Goal: Navigation & Orientation: Find specific page/section

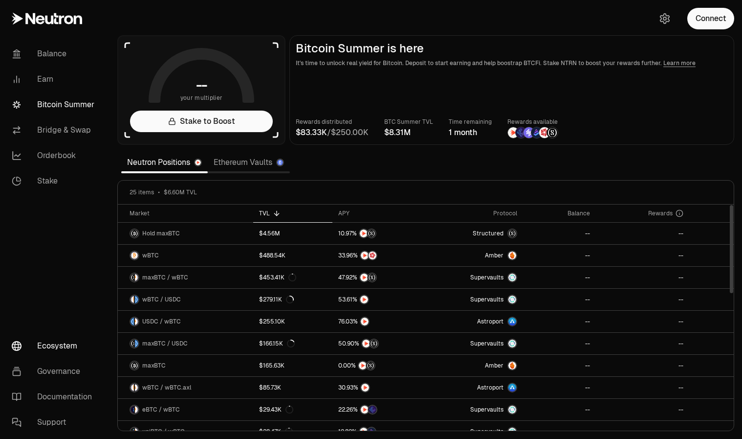
click at [54, 344] on link "Ecosystem" at bounding box center [55, 345] width 102 height 25
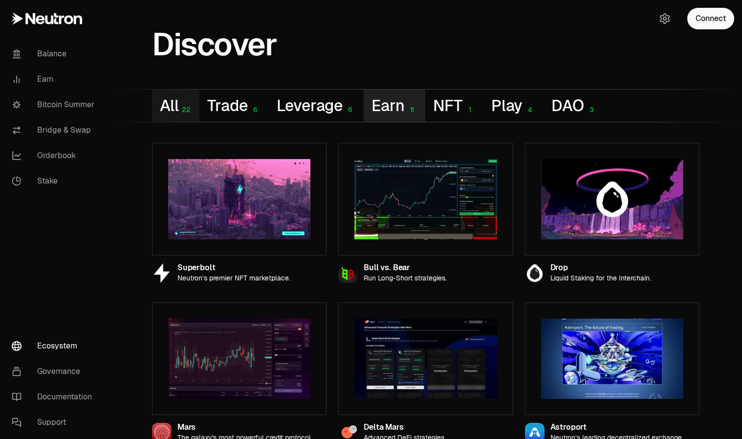
click at [389, 105] on button "Earn 11" at bounding box center [395, 106] width 62 height 32
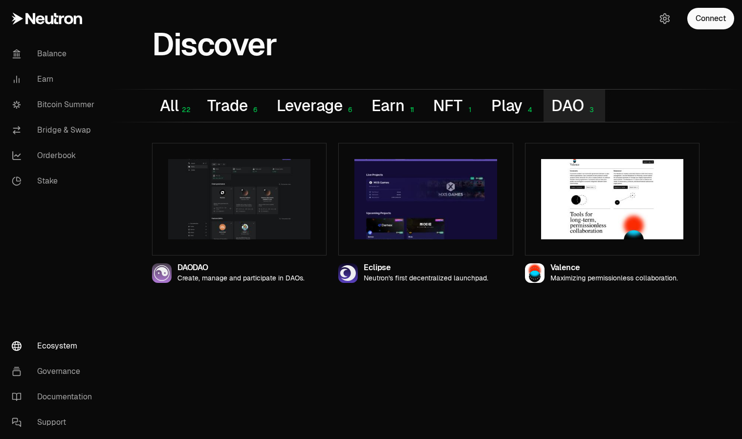
click at [574, 103] on button "DAO 3" at bounding box center [574, 106] width 61 height 32
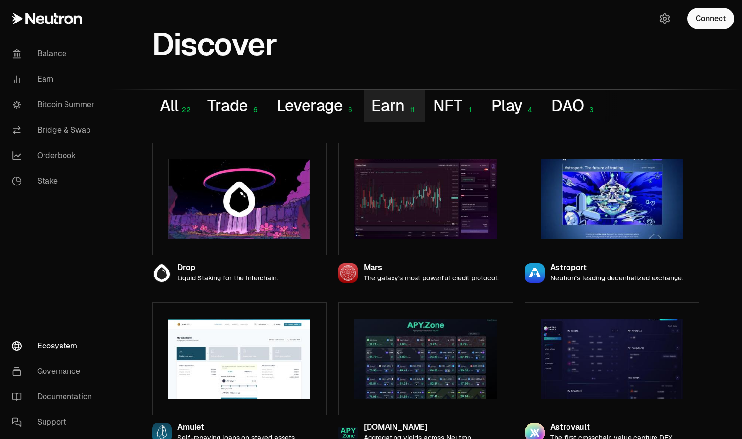
click at [395, 104] on button "Earn 11" at bounding box center [395, 106] width 62 height 32
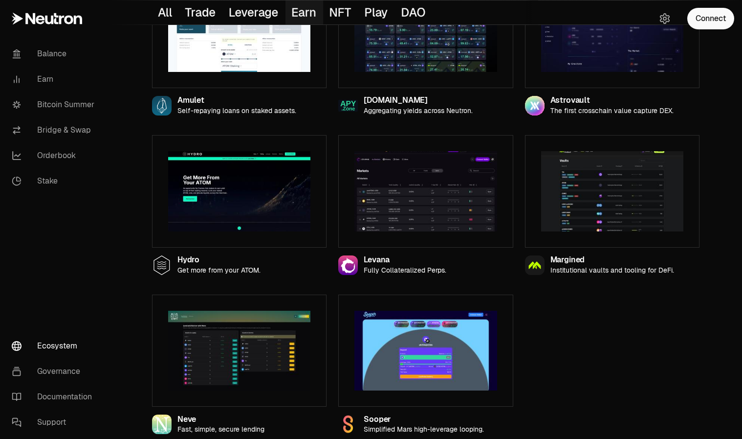
scroll to position [330, 0]
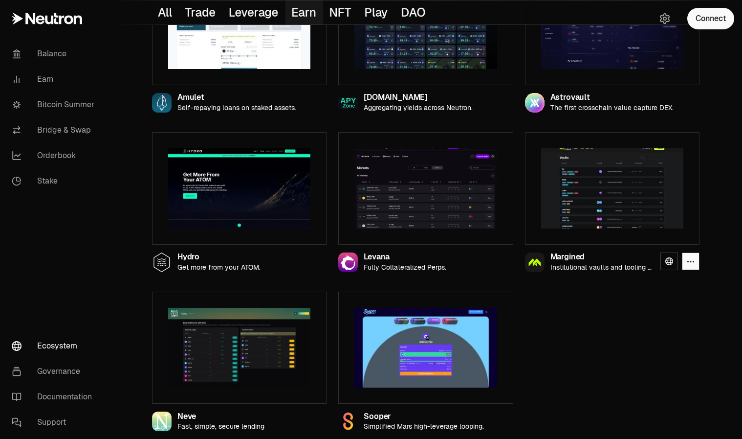
click at [586, 184] on img at bounding box center [612, 188] width 142 height 80
click at [671, 258] on icon at bounding box center [670, 261] width 8 height 8
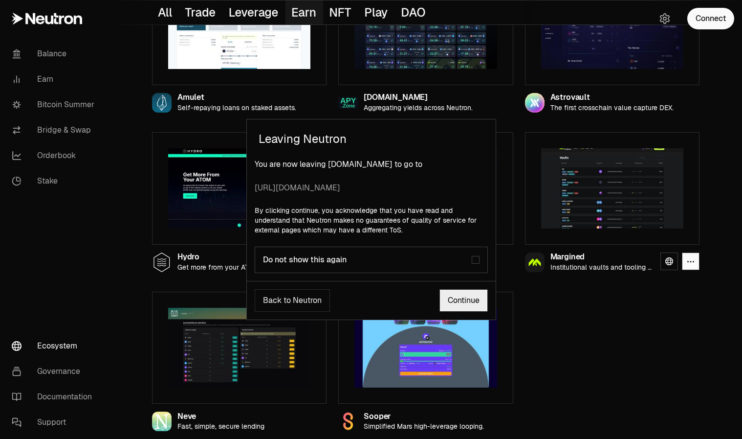
click at [477, 257] on div "button" at bounding box center [475, 259] width 5 height 5
click at [460, 299] on link "Continue" at bounding box center [464, 300] width 48 height 22
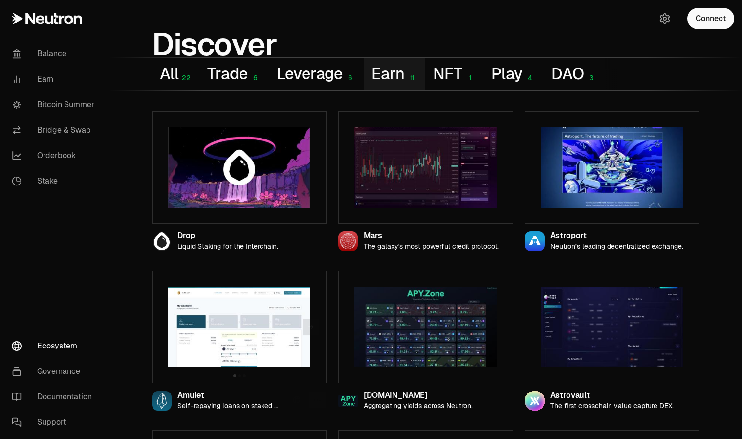
scroll to position [0, 0]
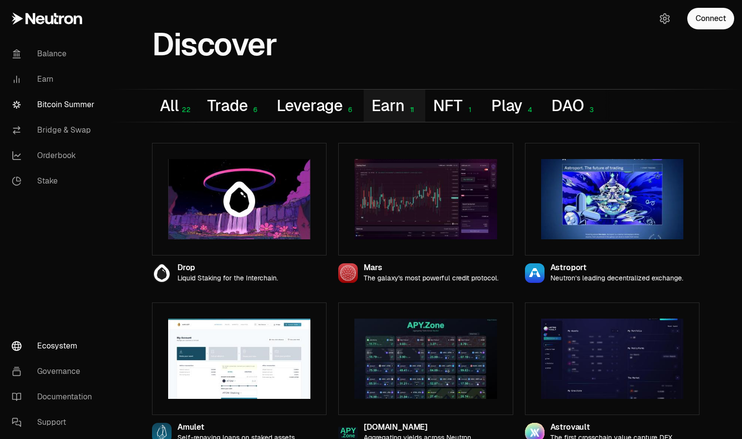
click at [60, 104] on link "Bitcoin Summer" at bounding box center [55, 104] width 102 height 25
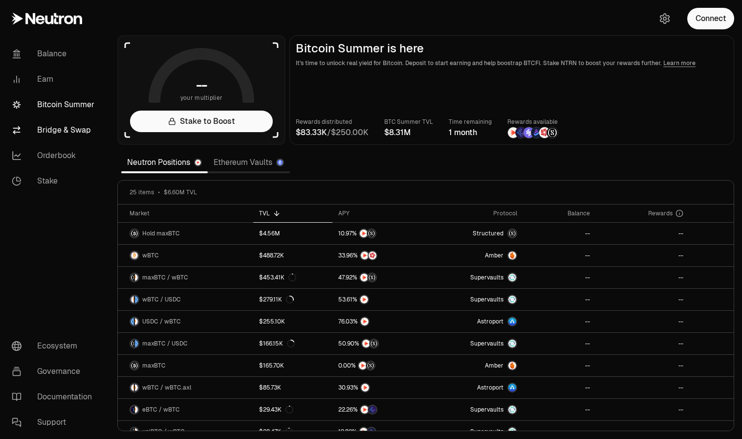
click at [56, 132] on link "Bridge & Swap" at bounding box center [55, 129] width 102 height 25
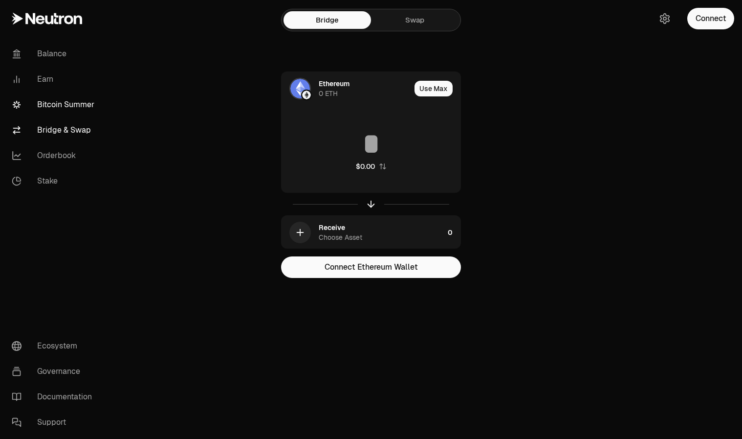
click at [66, 103] on link "Bitcoin Summer" at bounding box center [55, 104] width 102 height 25
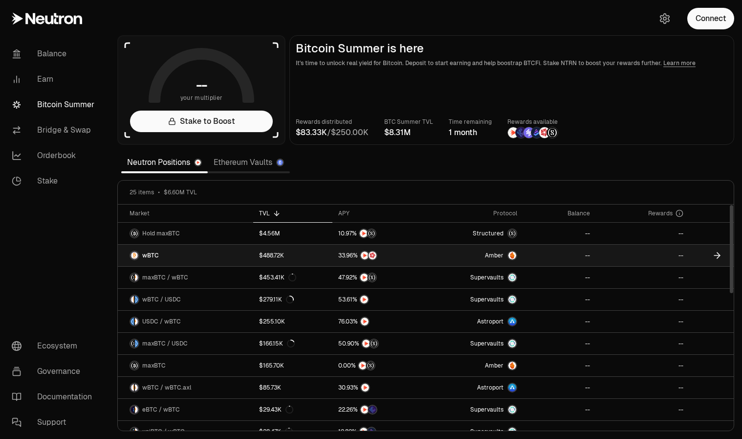
click at [154, 253] on span "wBTC" at bounding box center [150, 255] width 17 height 8
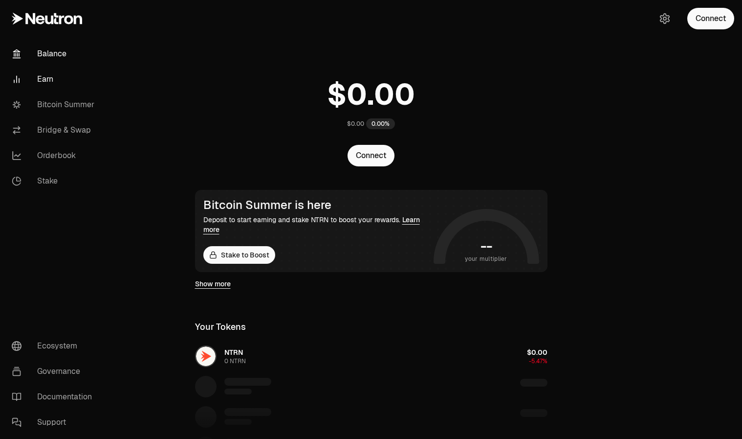
click at [64, 77] on link "Earn" at bounding box center [55, 79] width 102 height 25
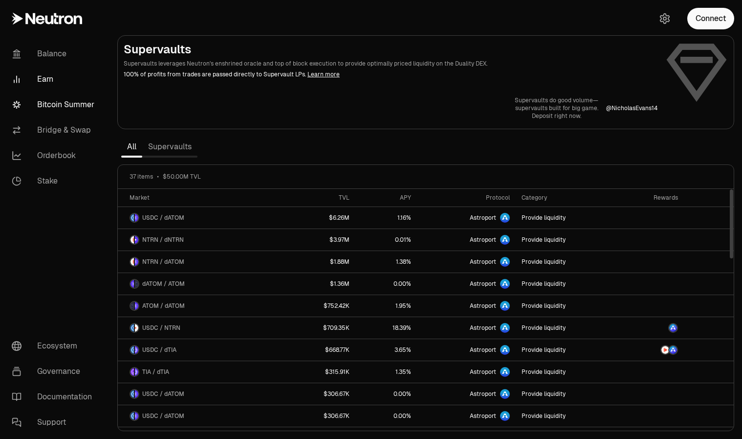
click at [64, 101] on link "Bitcoin Summer" at bounding box center [55, 104] width 102 height 25
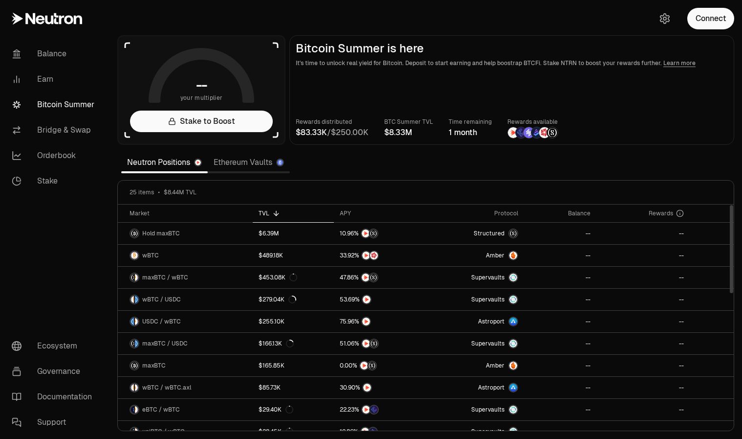
drag, startPoint x: 731, startPoint y: 353, endPoint x: 728, endPoint y: 212, distance: 140.4
click at [730, 212] on div at bounding box center [731, 249] width 3 height 88
